Goal: Communication & Community: Answer question/provide support

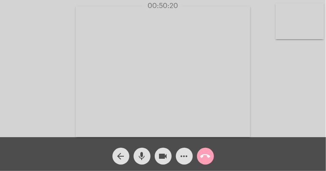
click at [204, 152] on span "call_end" at bounding box center [206, 156] width 10 height 17
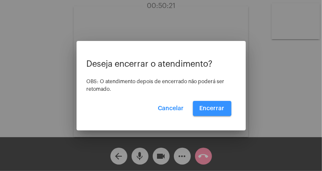
click at [211, 108] on span "Encerrar" at bounding box center [212, 109] width 25 height 6
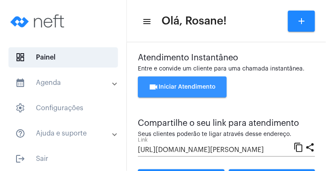
click at [194, 91] on button "videocam Iniciar Atendimento" at bounding box center [182, 87] width 89 height 21
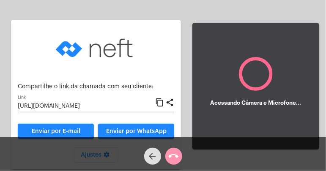
click at [137, 127] on button "Enviar por WhatsApp" at bounding box center [136, 131] width 76 height 15
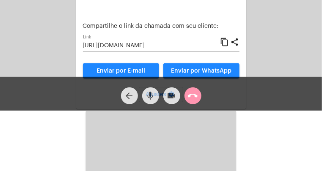
scroll to position [56, 0]
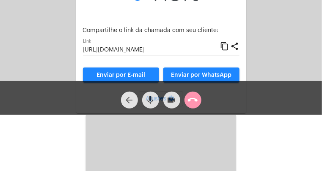
click at [132, 96] on mat-icon "arrow_back" at bounding box center [129, 100] width 10 height 10
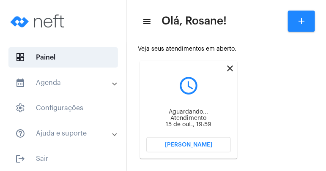
scroll to position [212, 0]
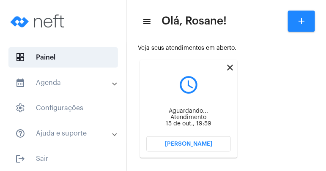
click at [194, 145] on span "[PERSON_NAME]" at bounding box center [188, 144] width 47 height 6
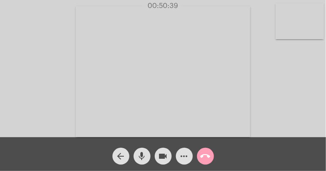
click at [202, 156] on mat-icon "call_end" at bounding box center [206, 157] width 10 height 10
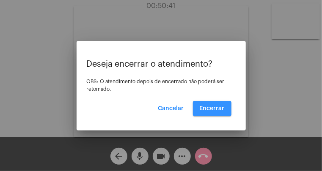
click at [212, 107] on span "Encerrar" at bounding box center [212, 109] width 25 height 6
